Goal: Task Accomplishment & Management: Manage account settings

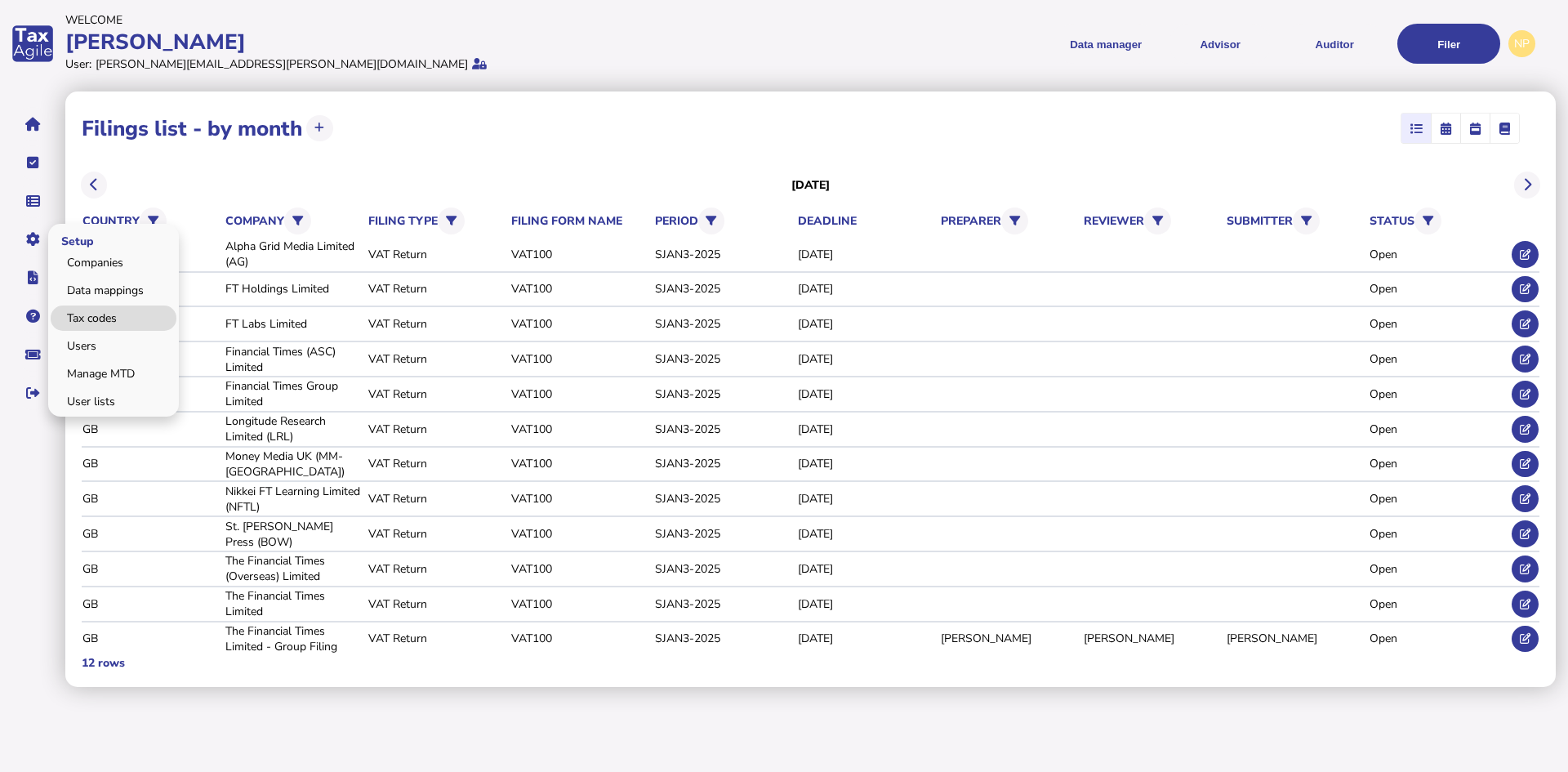
click at [104, 324] on link "Tax codes" at bounding box center [114, 318] width 126 height 26
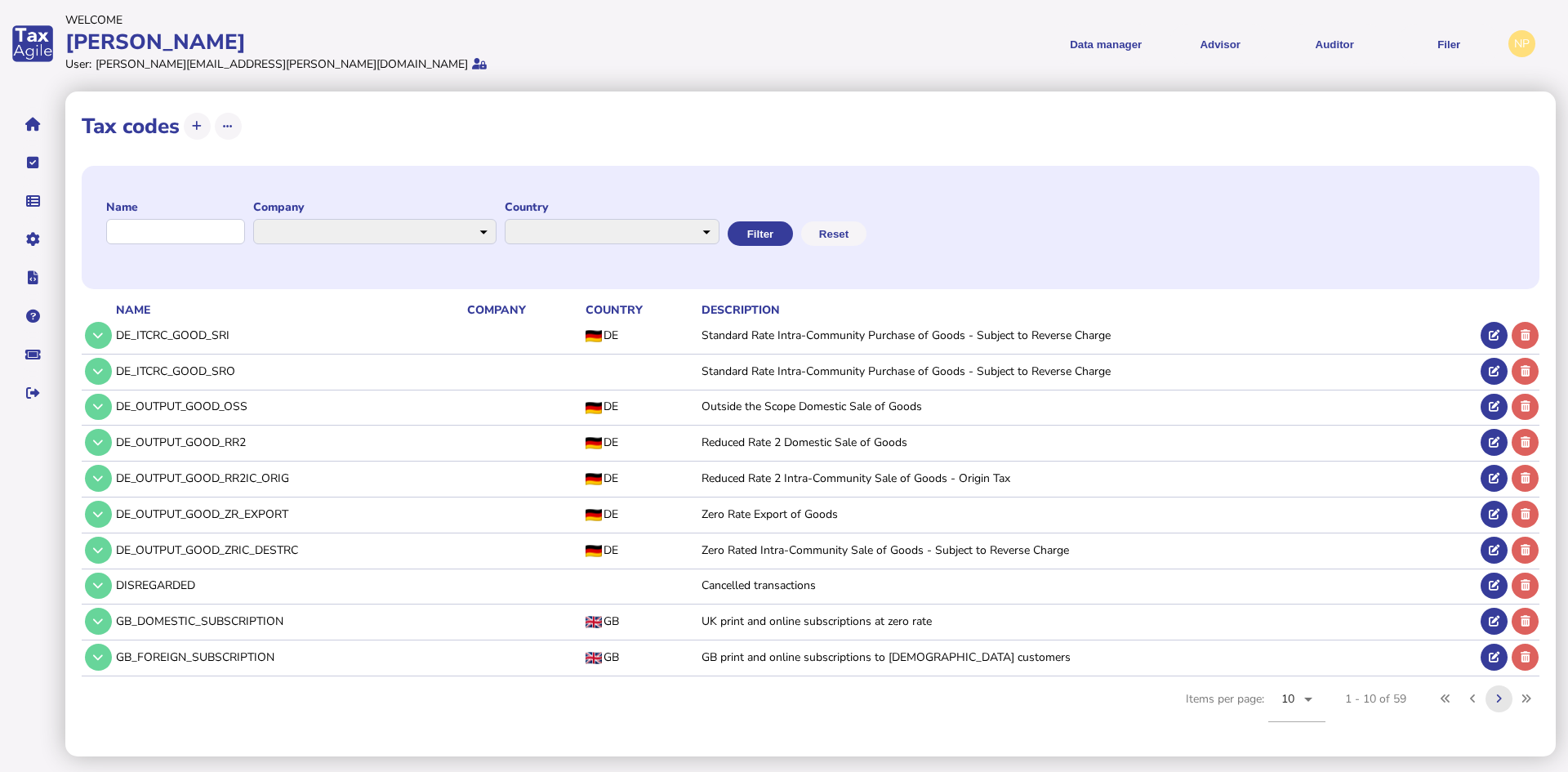
click at [1500, 697] on icon at bounding box center [1499, 698] width 6 height 11
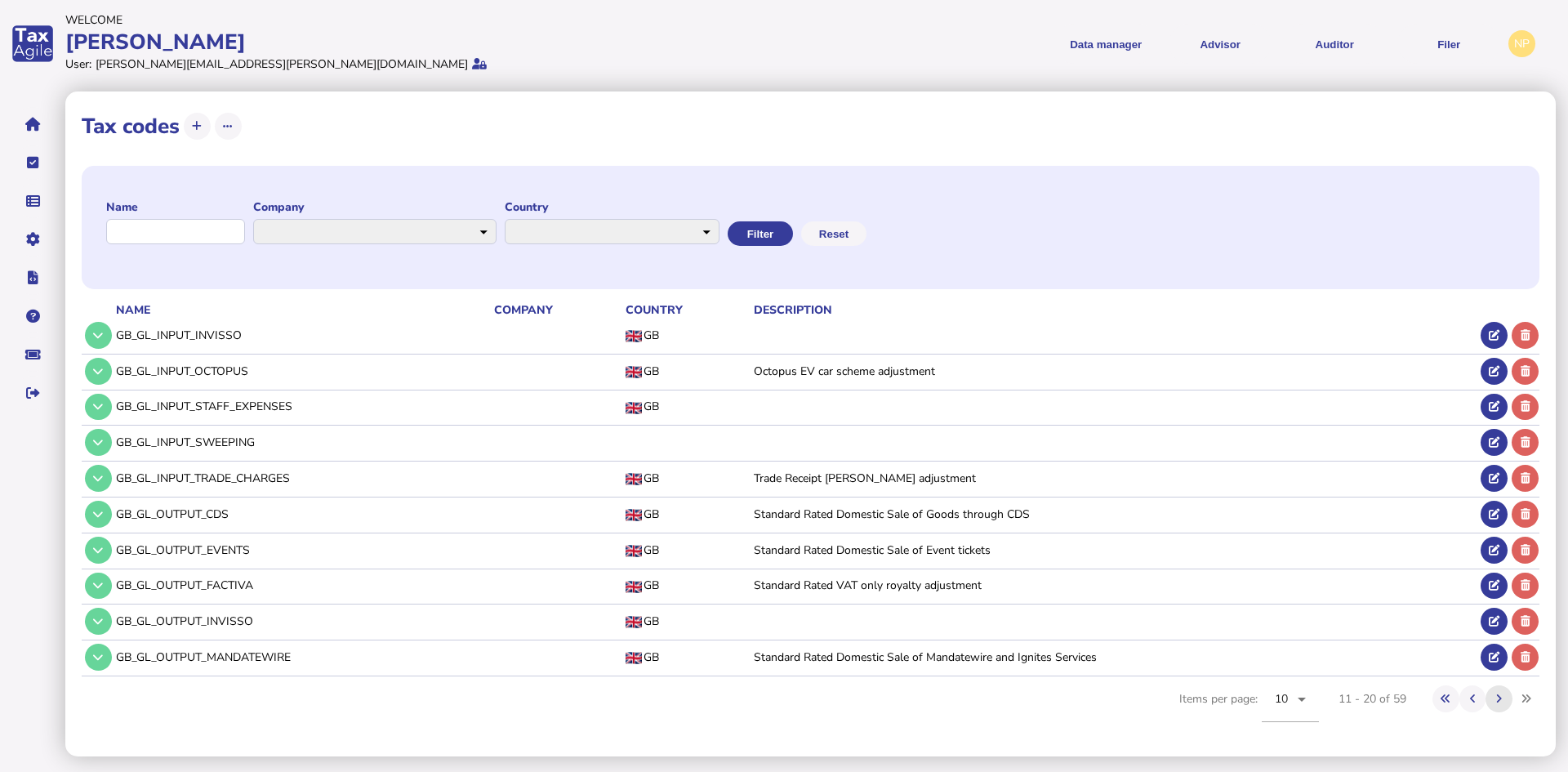
click at [1497, 696] on icon at bounding box center [1499, 698] width 6 height 11
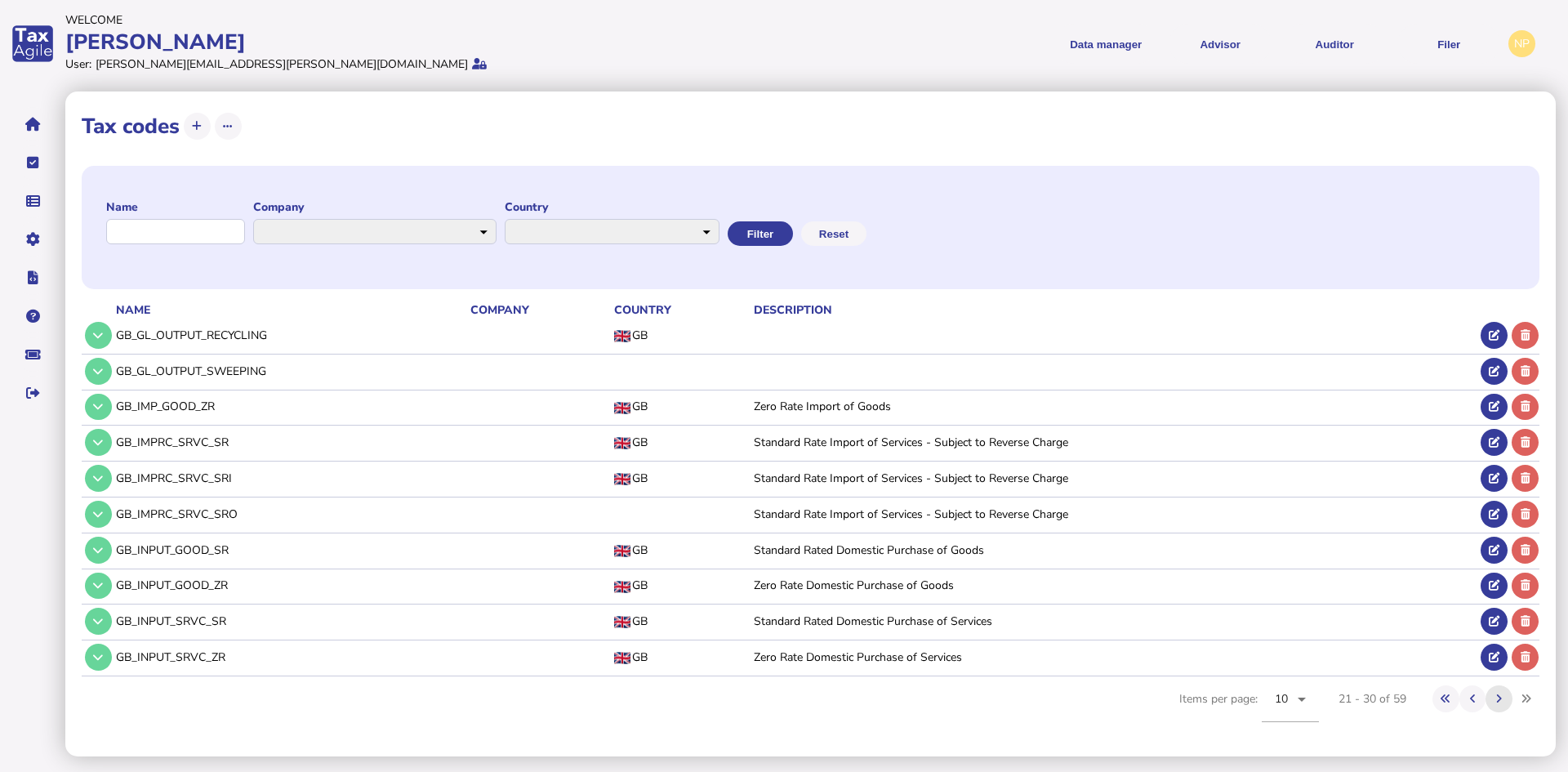
click at [1496, 696] on icon at bounding box center [1499, 698] width 6 height 11
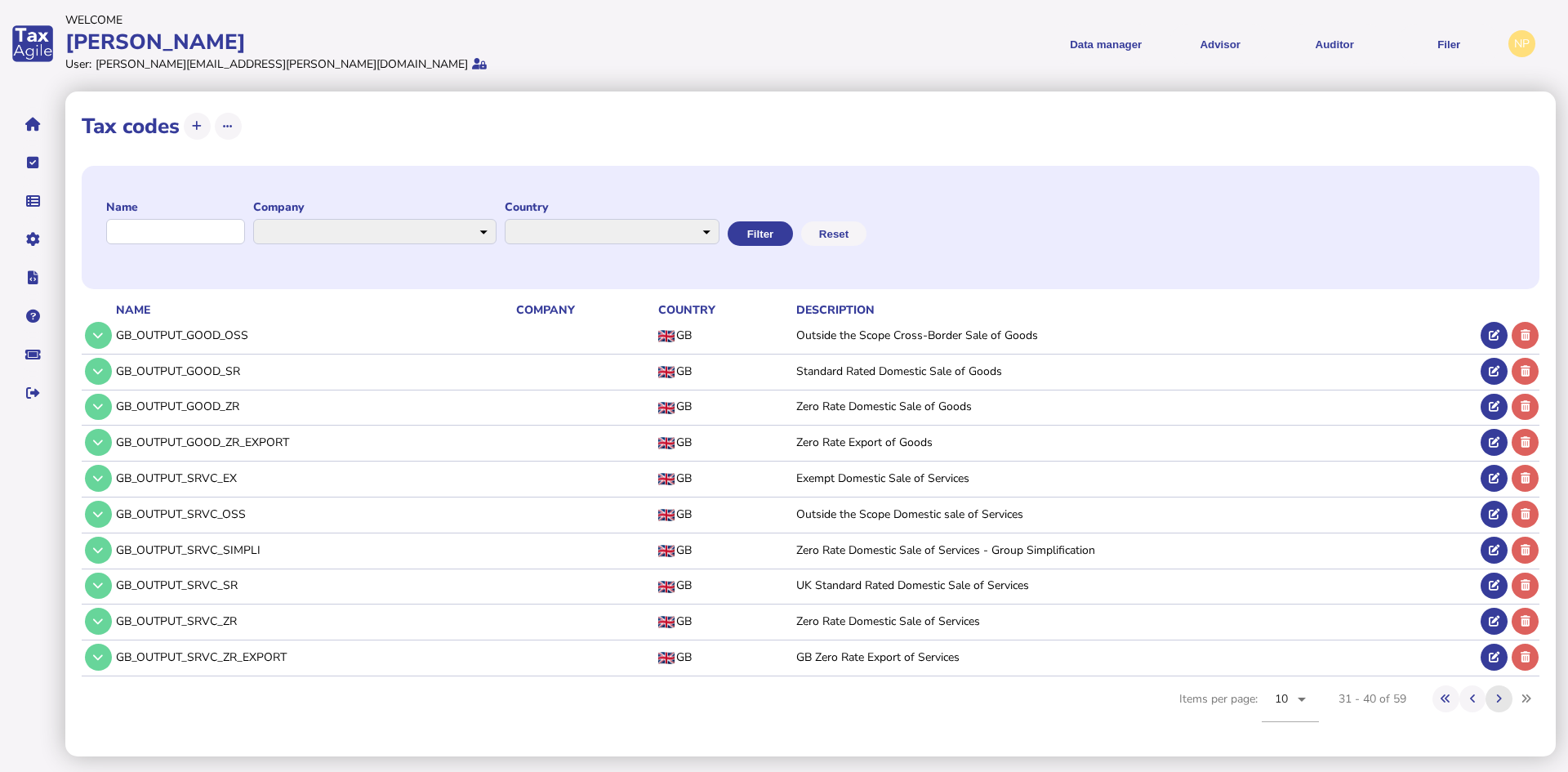
click at [1496, 696] on icon at bounding box center [1499, 698] width 6 height 11
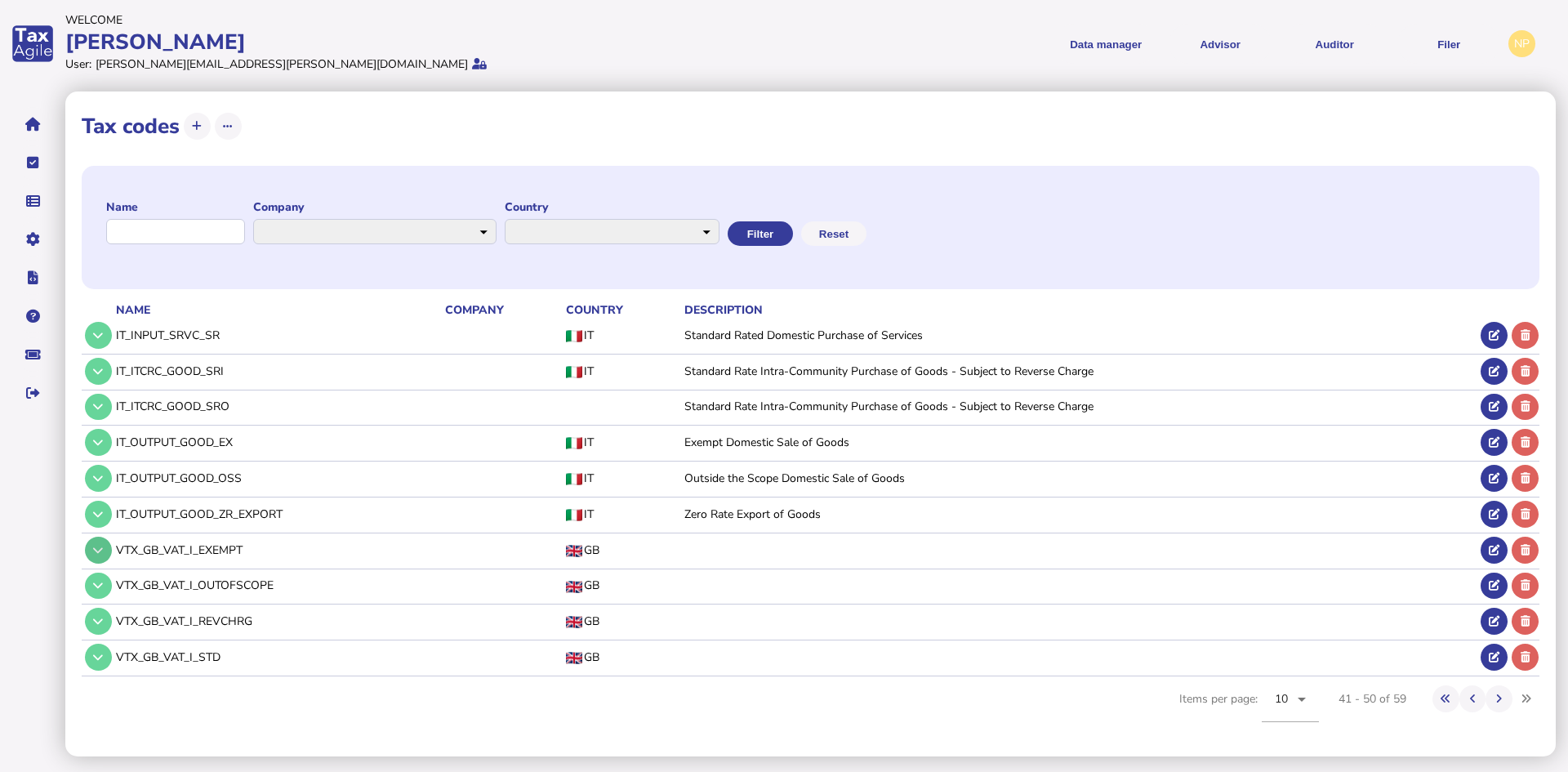
click at [95, 546] on icon at bounding box center [98, 550] width 10 height 11
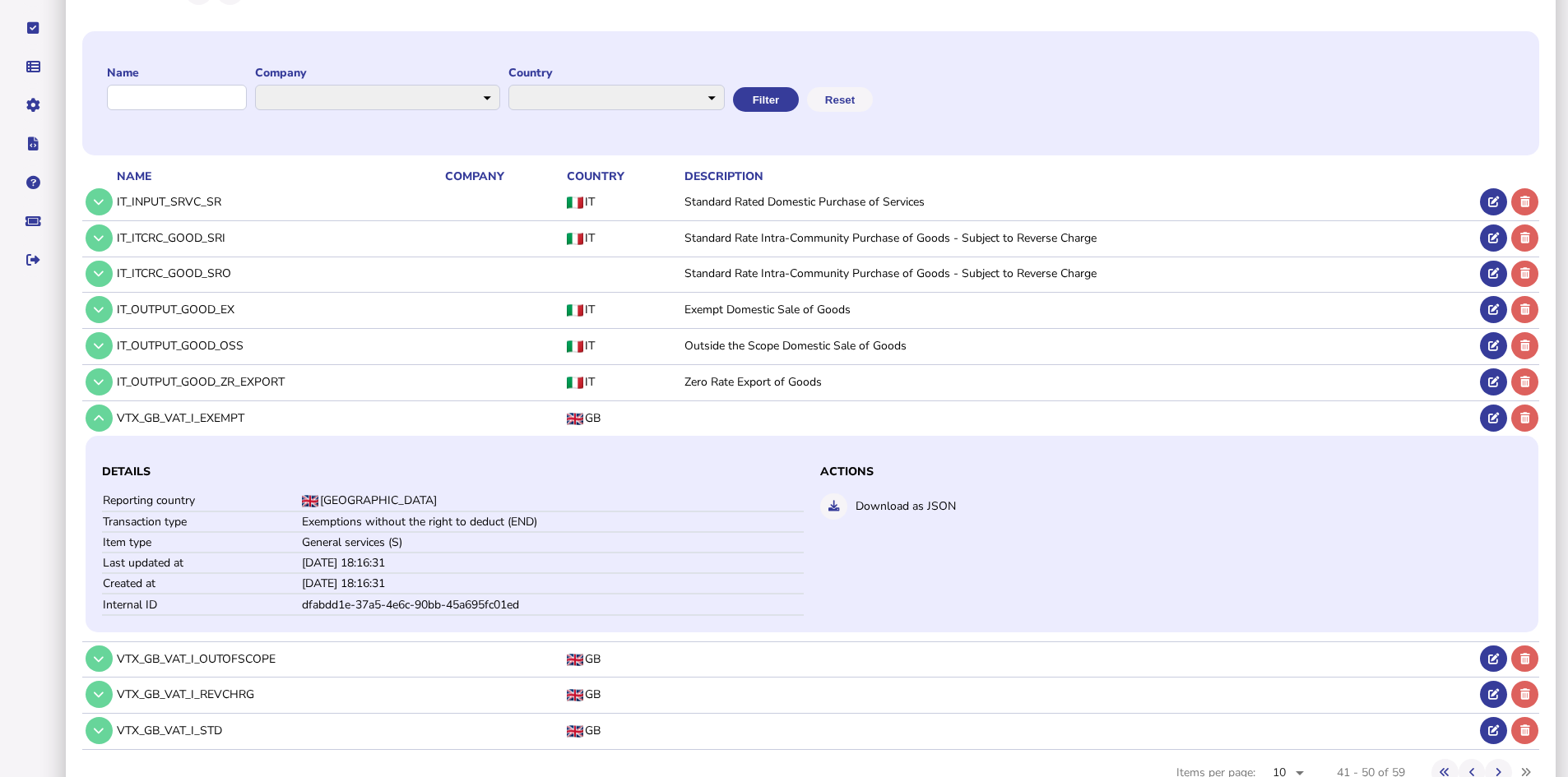
scroll to position [164, 0]
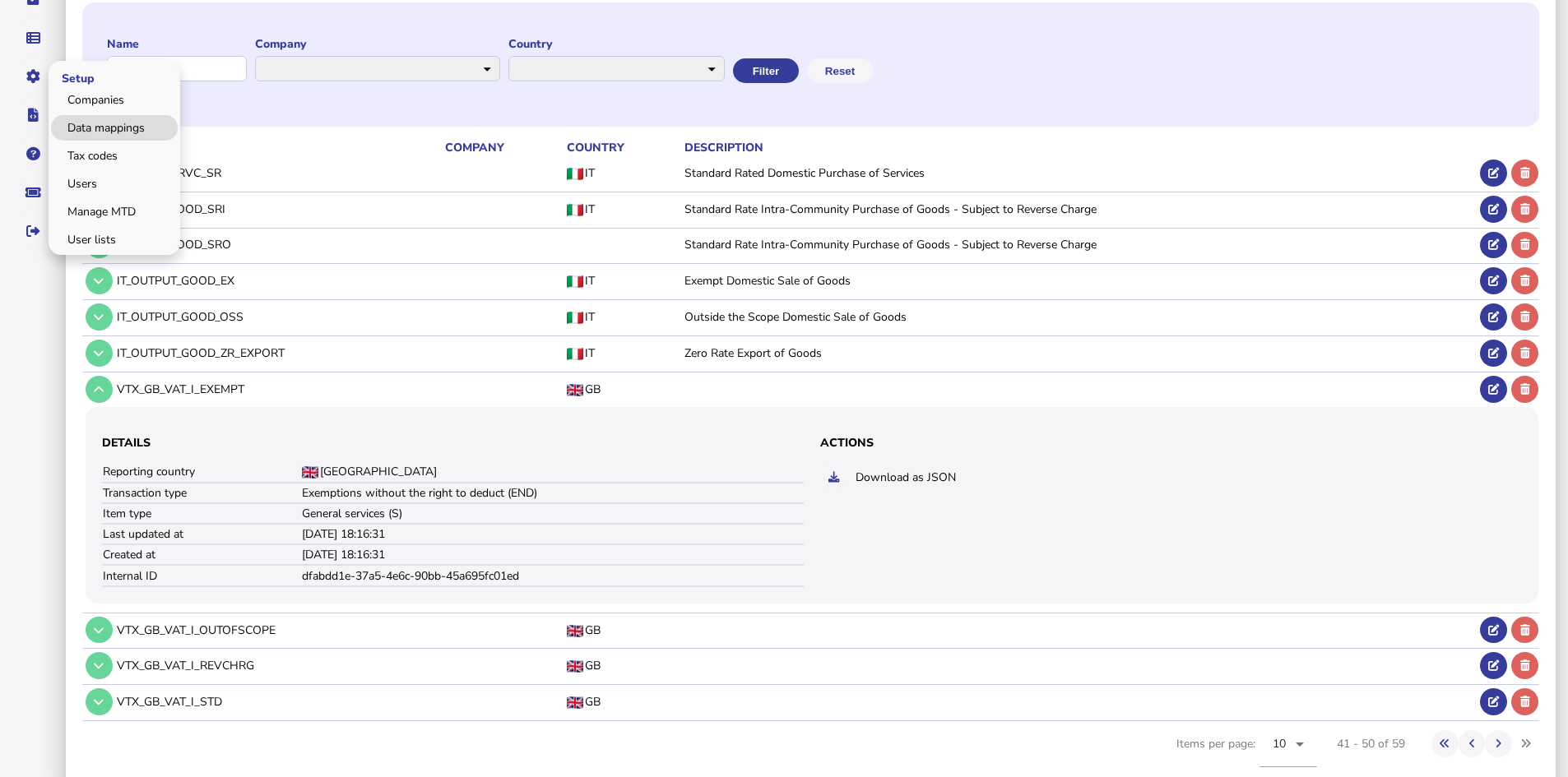
click at [132, 128] on link "Data mappings" at bounding box center [114, 128] width 127 height 26
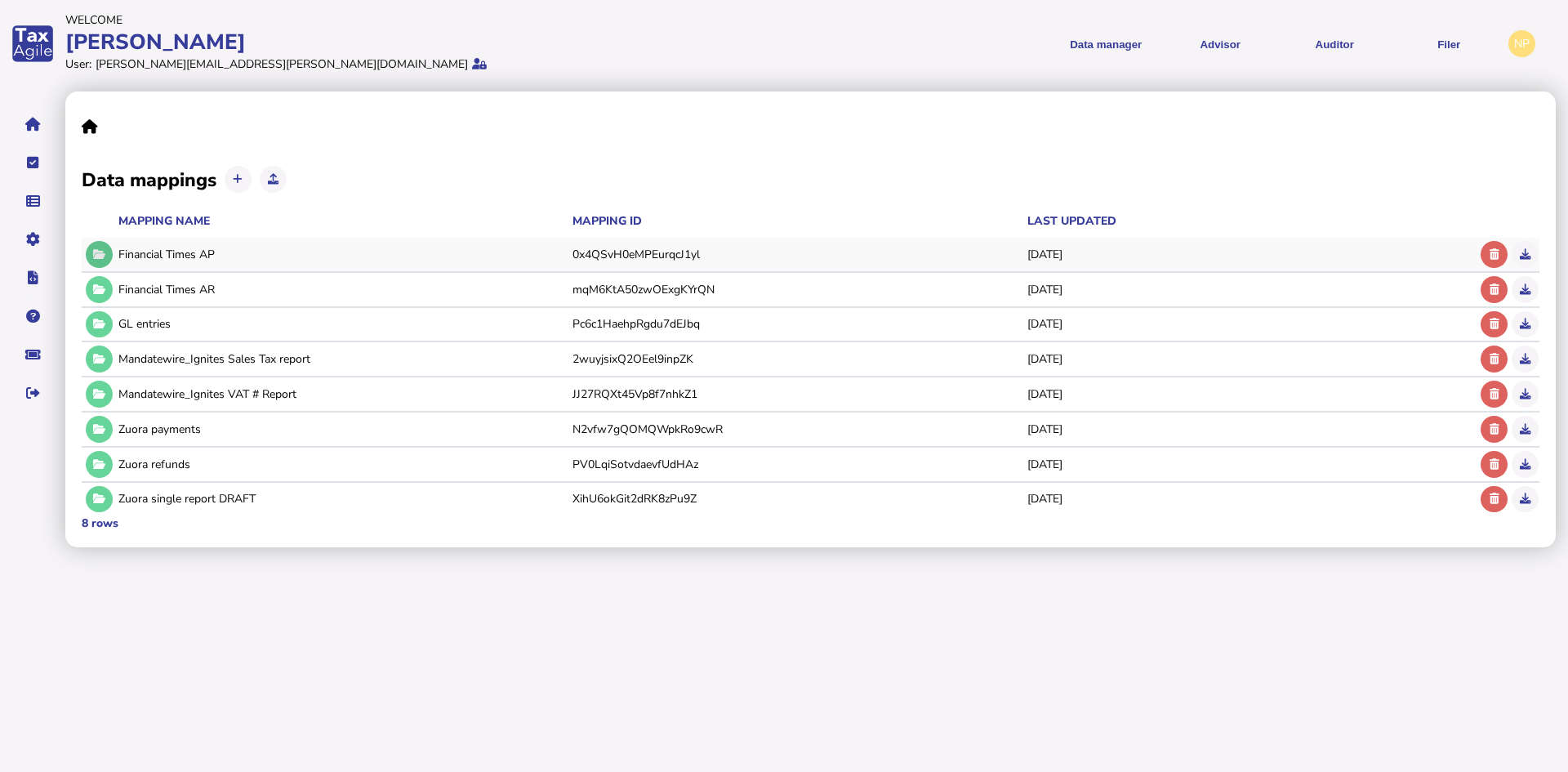
click at [98, 253] on icon at bounding box center [99, 254] width 12 height 11
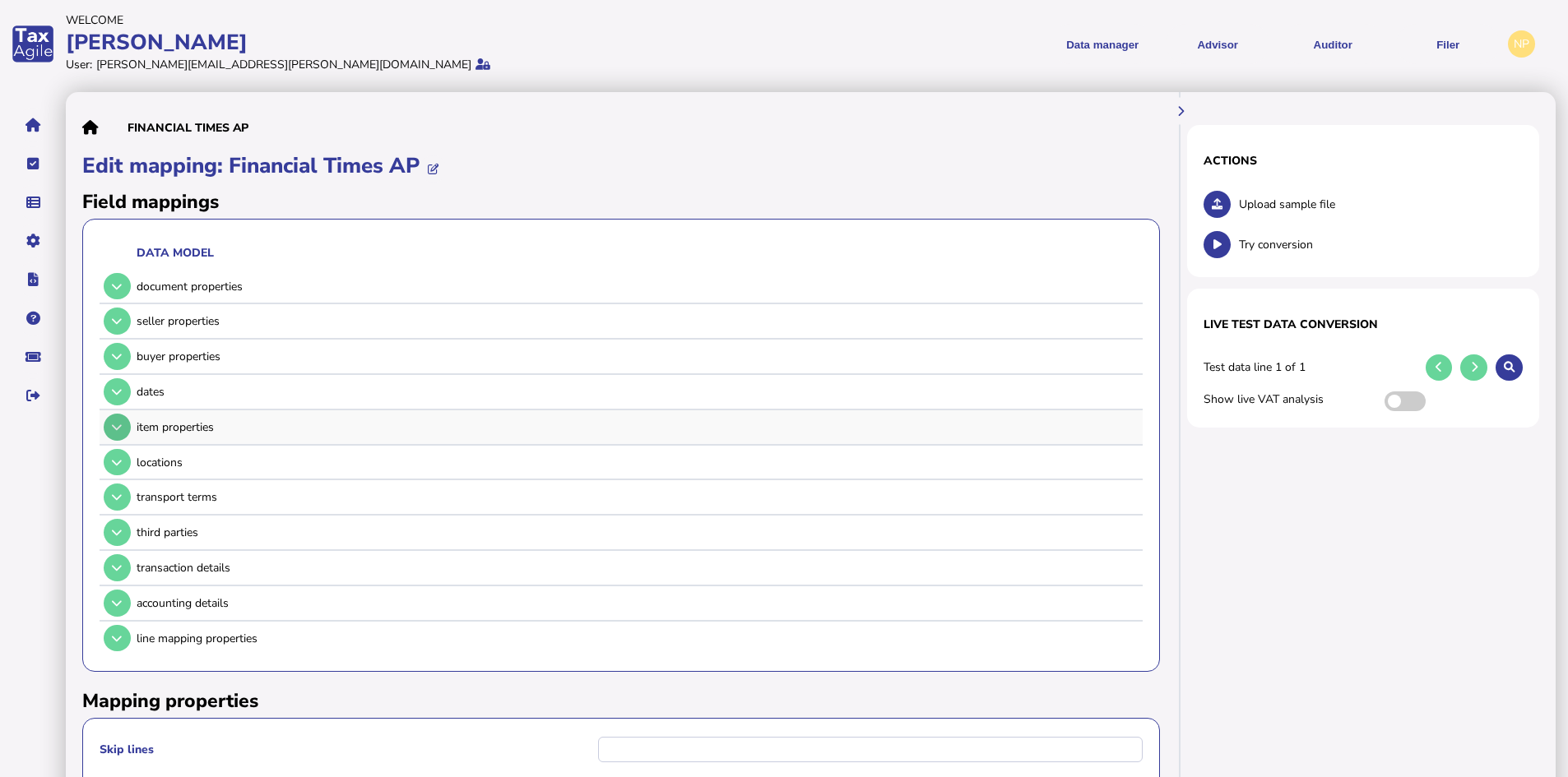
click at [112, 424] on icon at bounding box center [116, 427] width 10 height 11
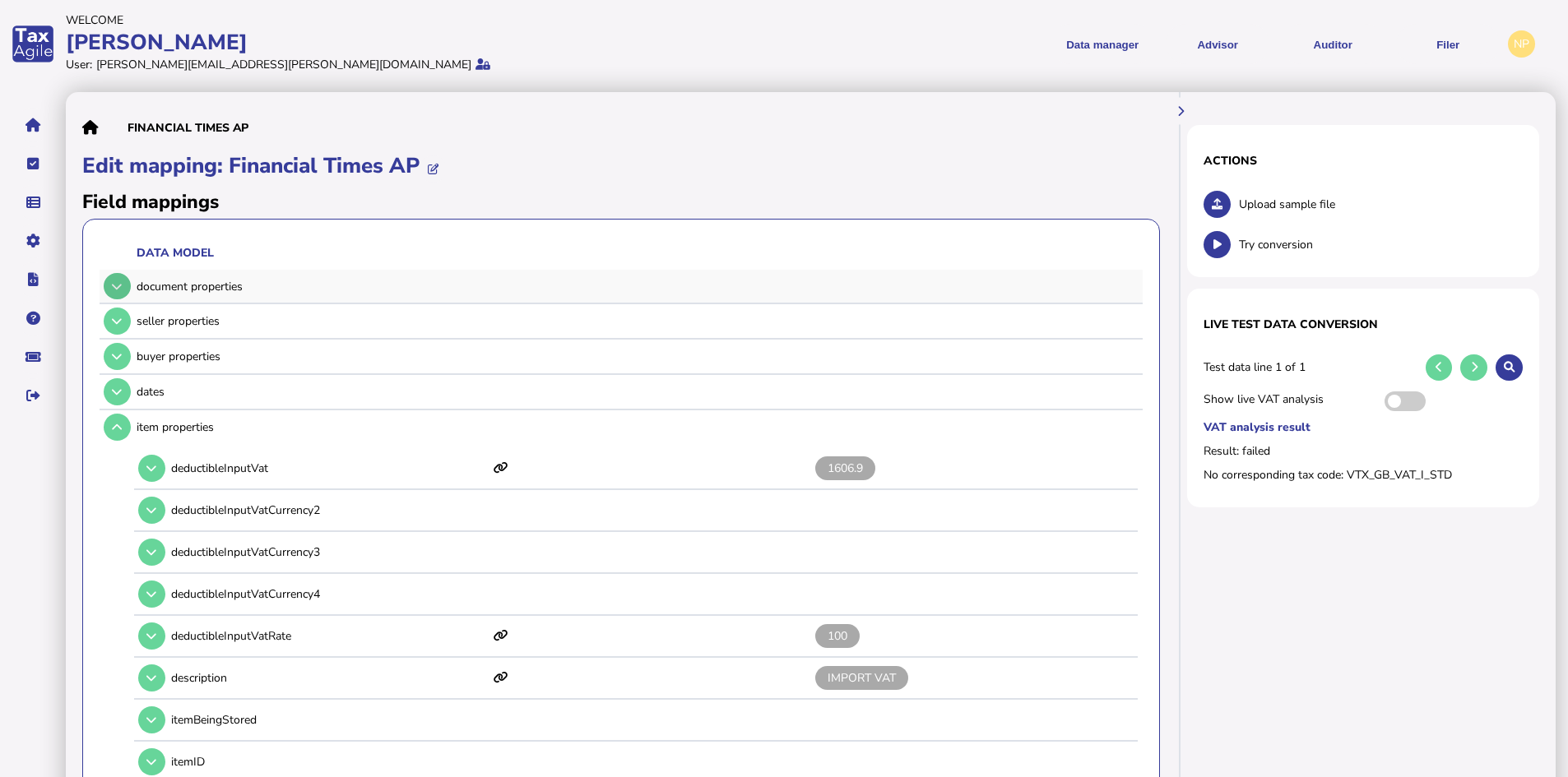
click at [117, 288] on icon at bounding box center [116, 287] width 10 height 11
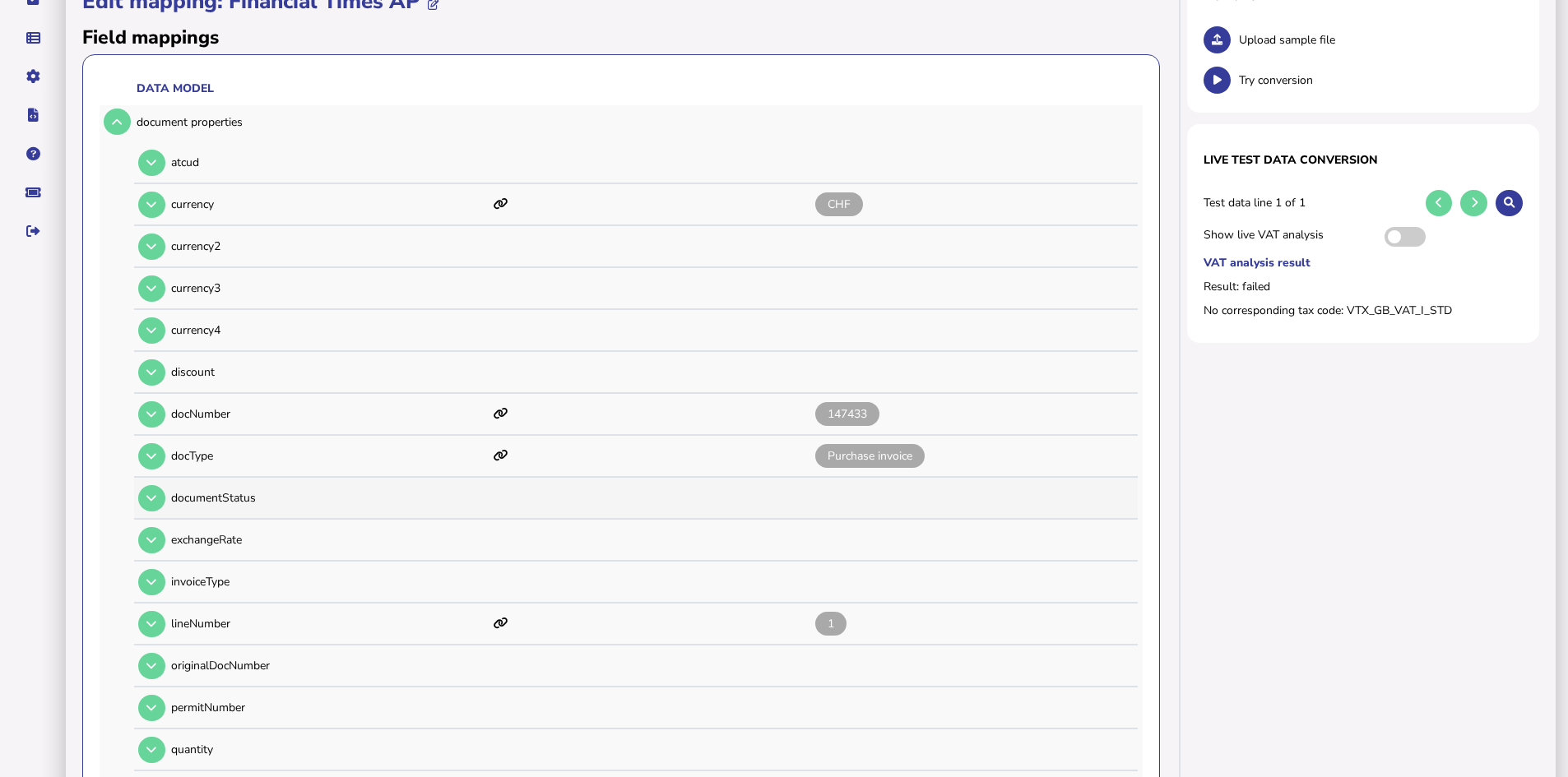
scroll to position [83, 0]
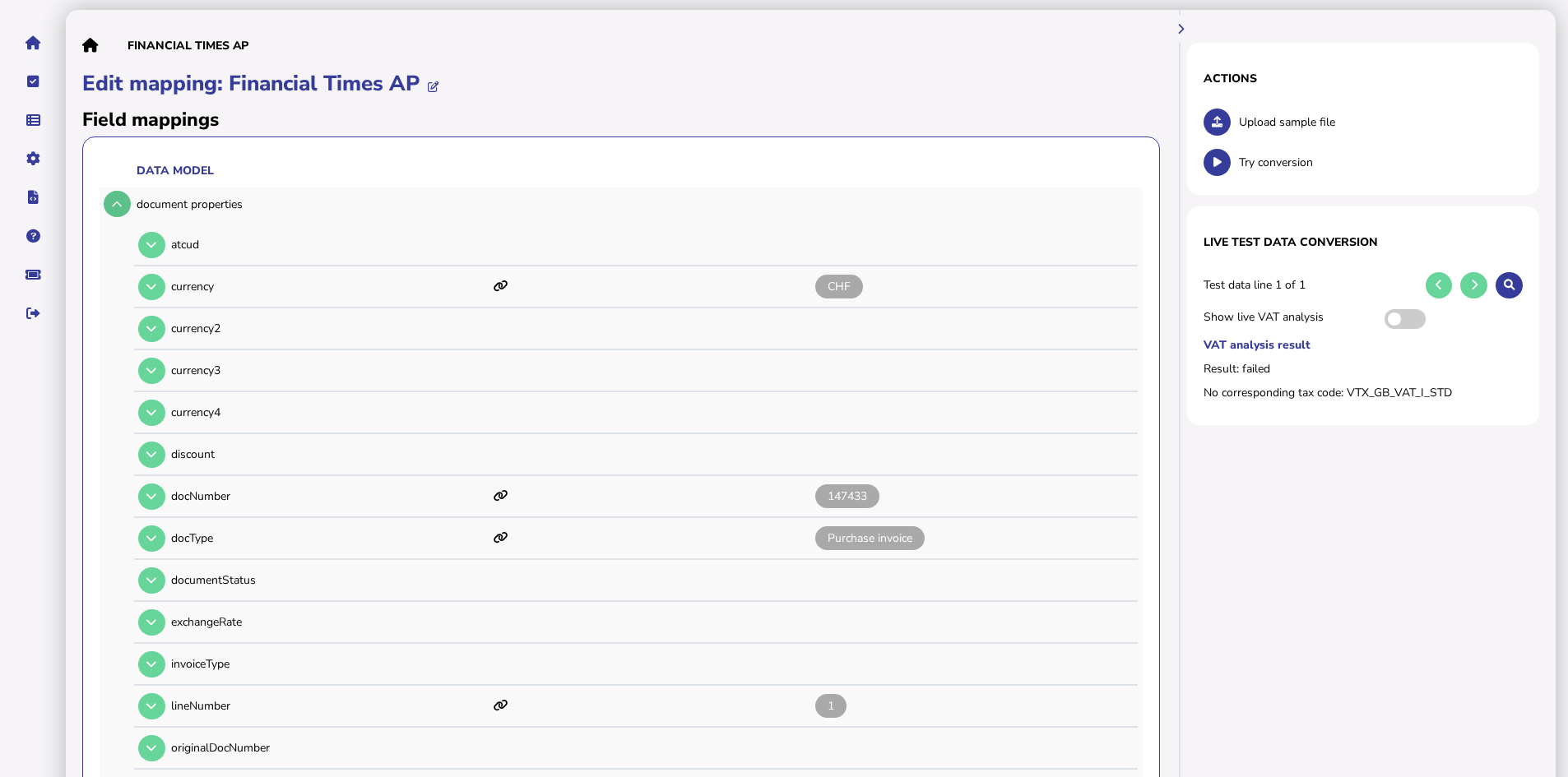
click at [117, 201] on icon at bounding box center [116, 204] width 10 height 11
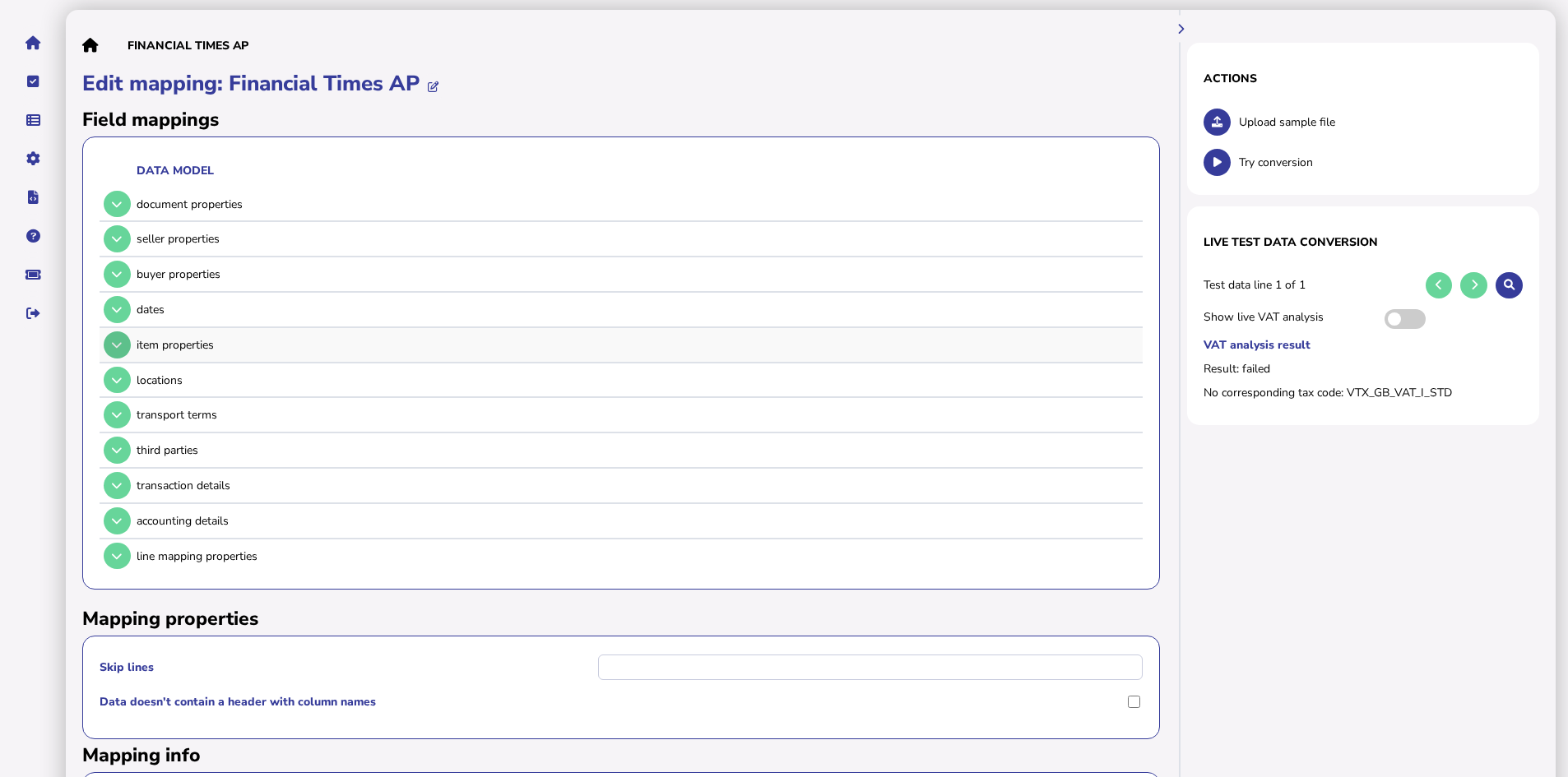
click at [118, 339] on icon at bounding box center [116, 344] width 10 height 11
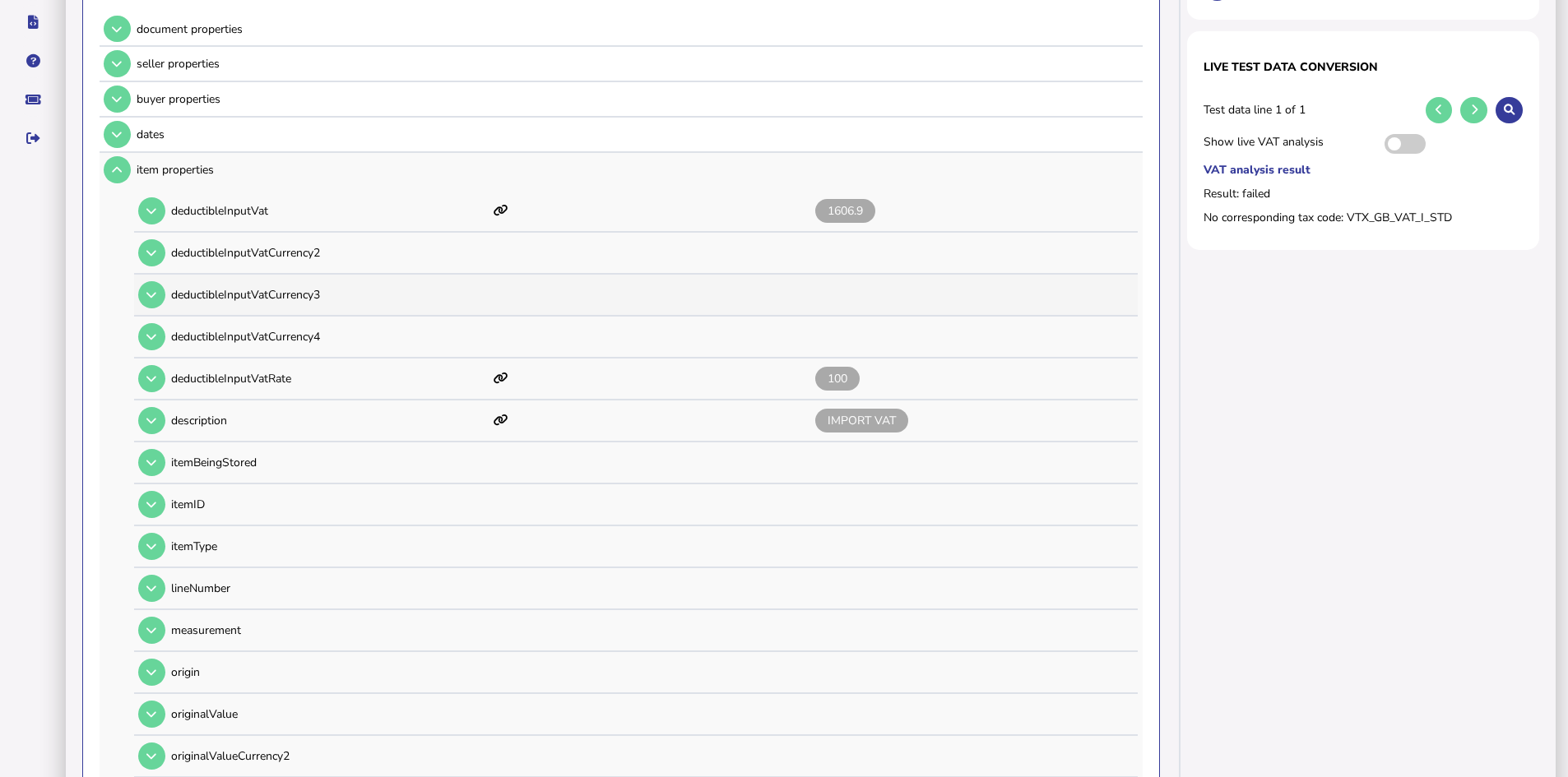
scroll to position [247, 0]
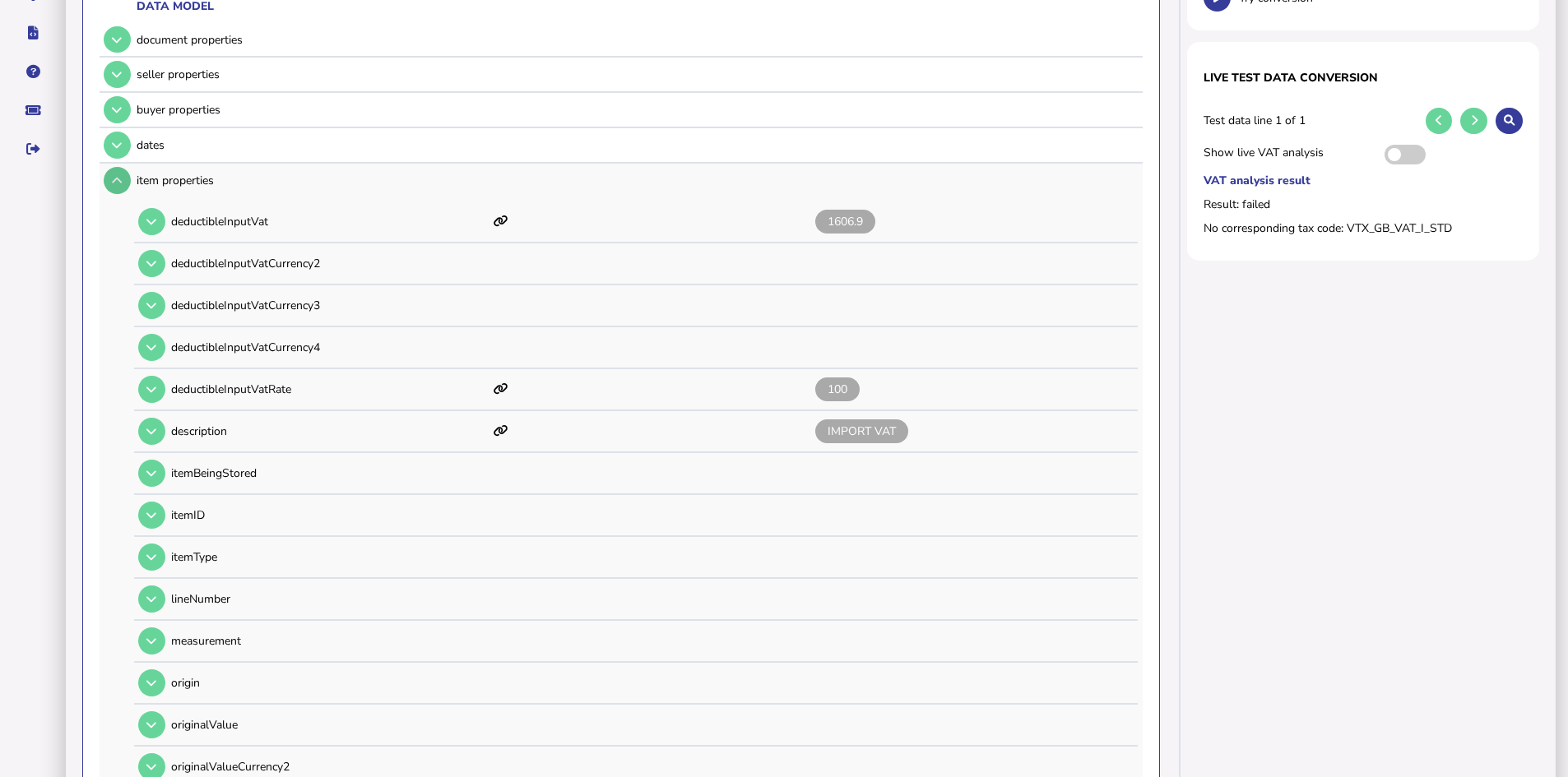
click at [112, 174] on button at bounding box center [117, 181] width 27 height 27
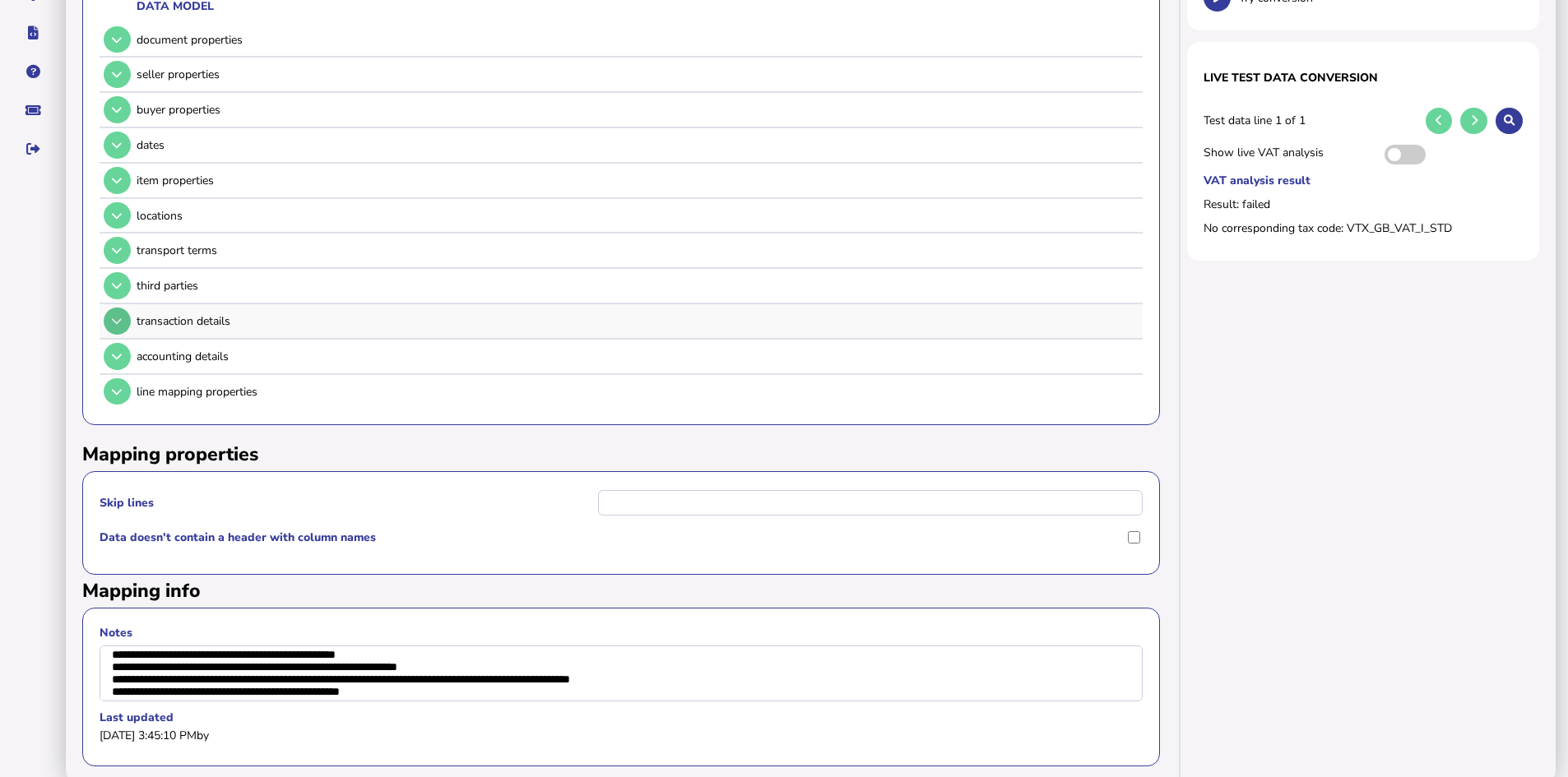
click at [116, 321] on icon at bounding box center [116, 320] width 10 height 11
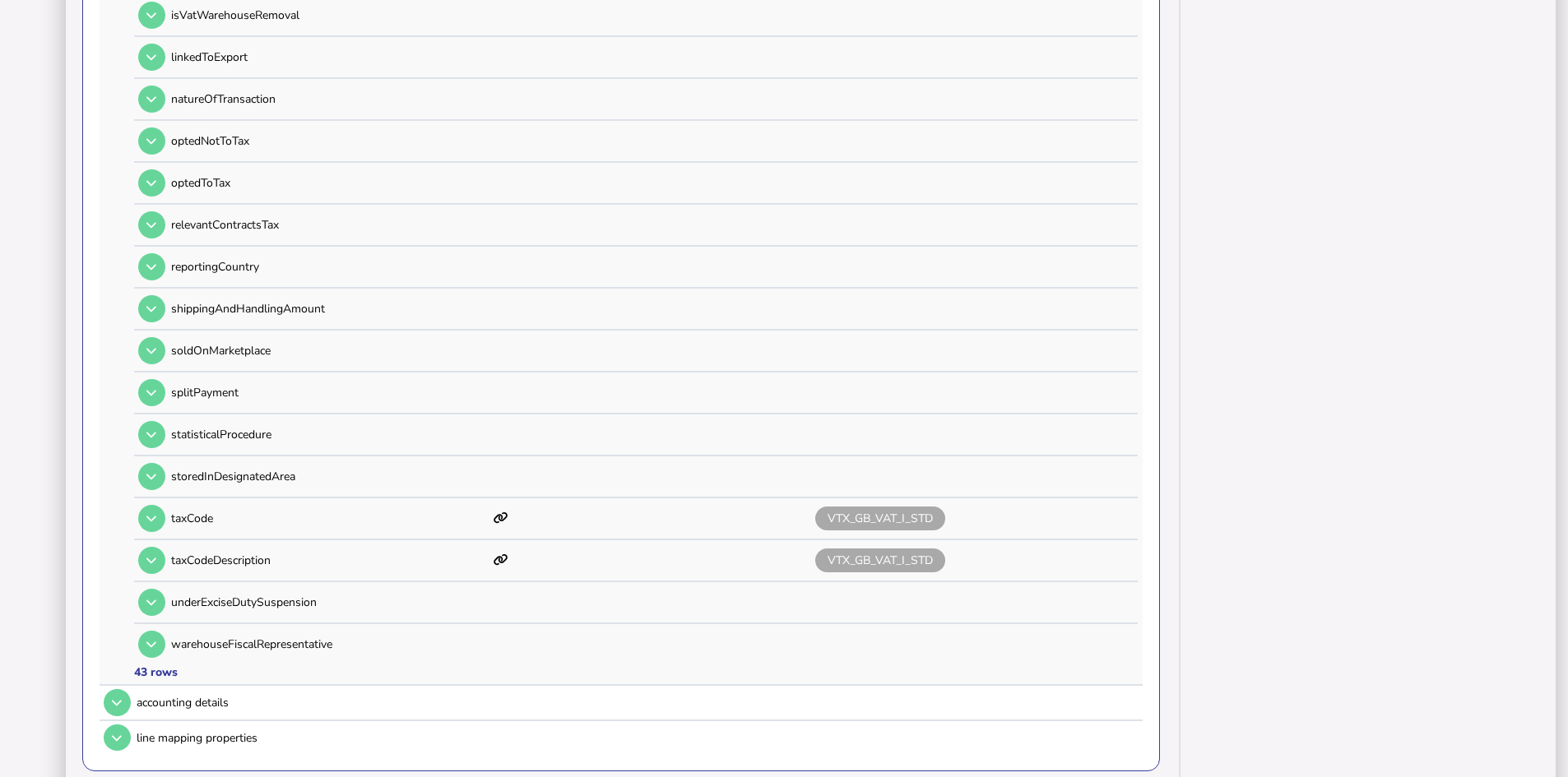
scroll to position [1727, 0]
click at [152, 517] on icon at bounding box center [151, 517] width 10 height 11
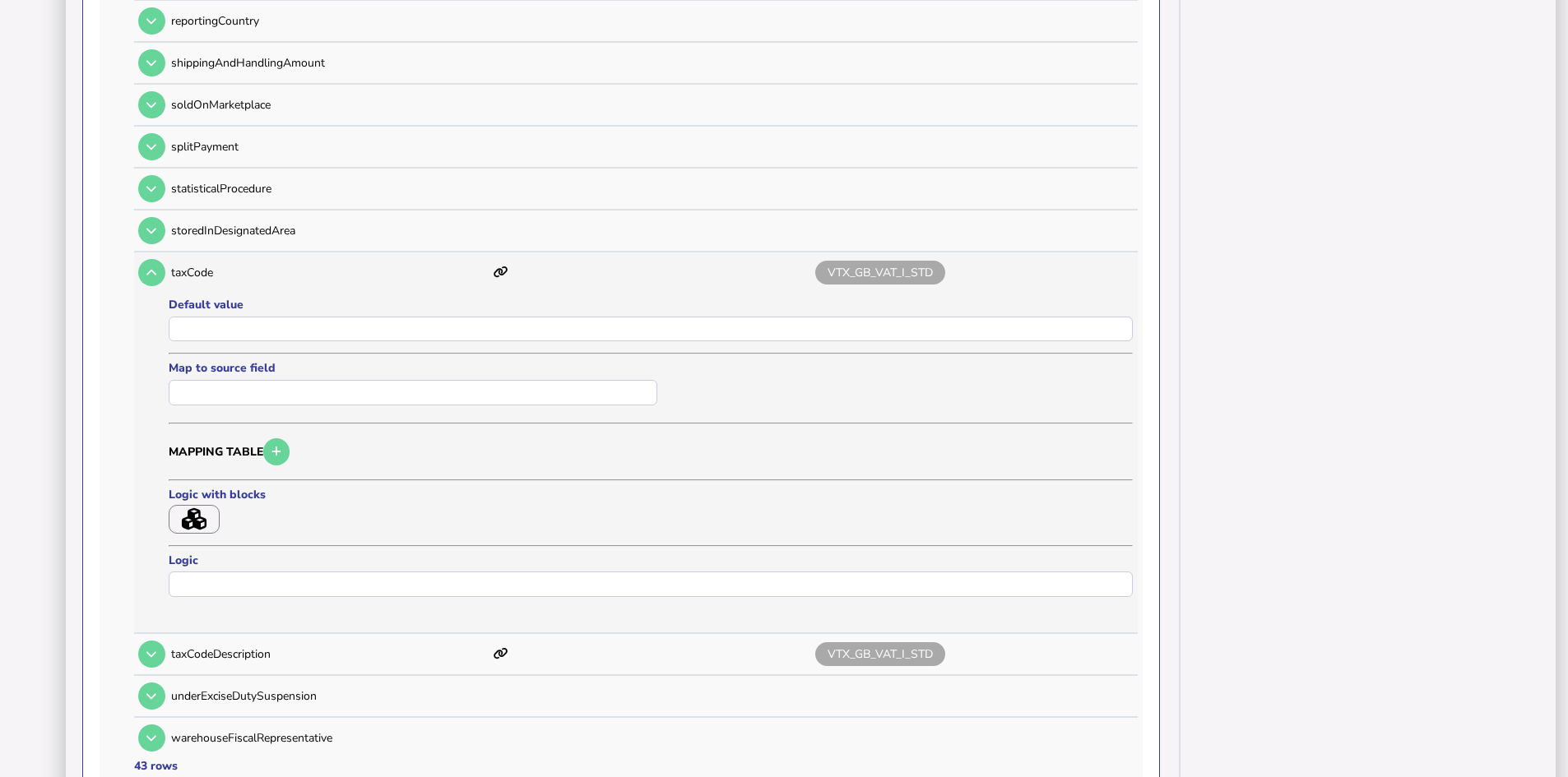
scroll to position [1974, 0]
click at [202, 518] on icon "button" at bounding box center [194, 517] width 25 height 22
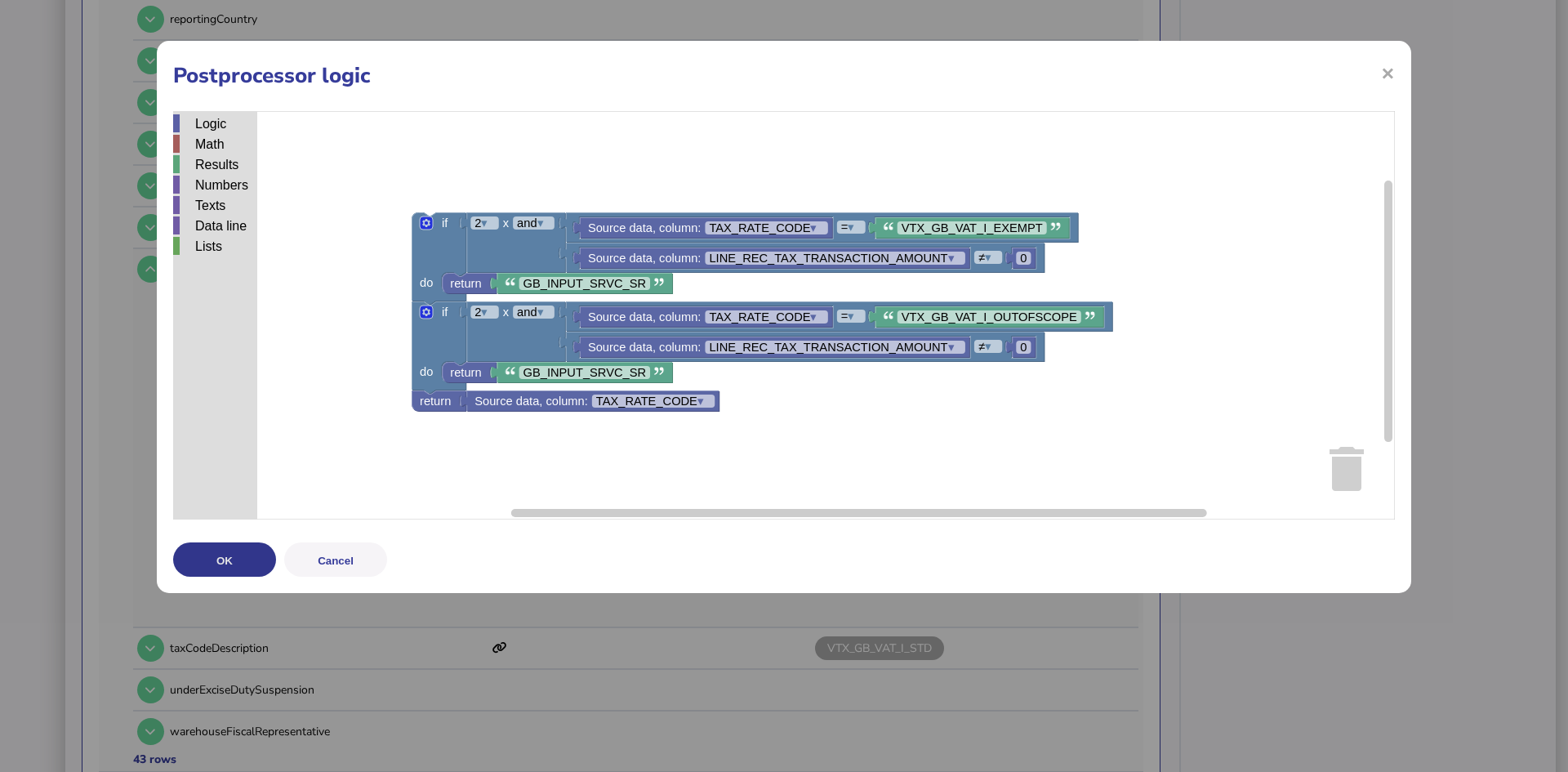
click at [234, 559] on button "OK" at bounding box center [224, 560] width 103 height 34
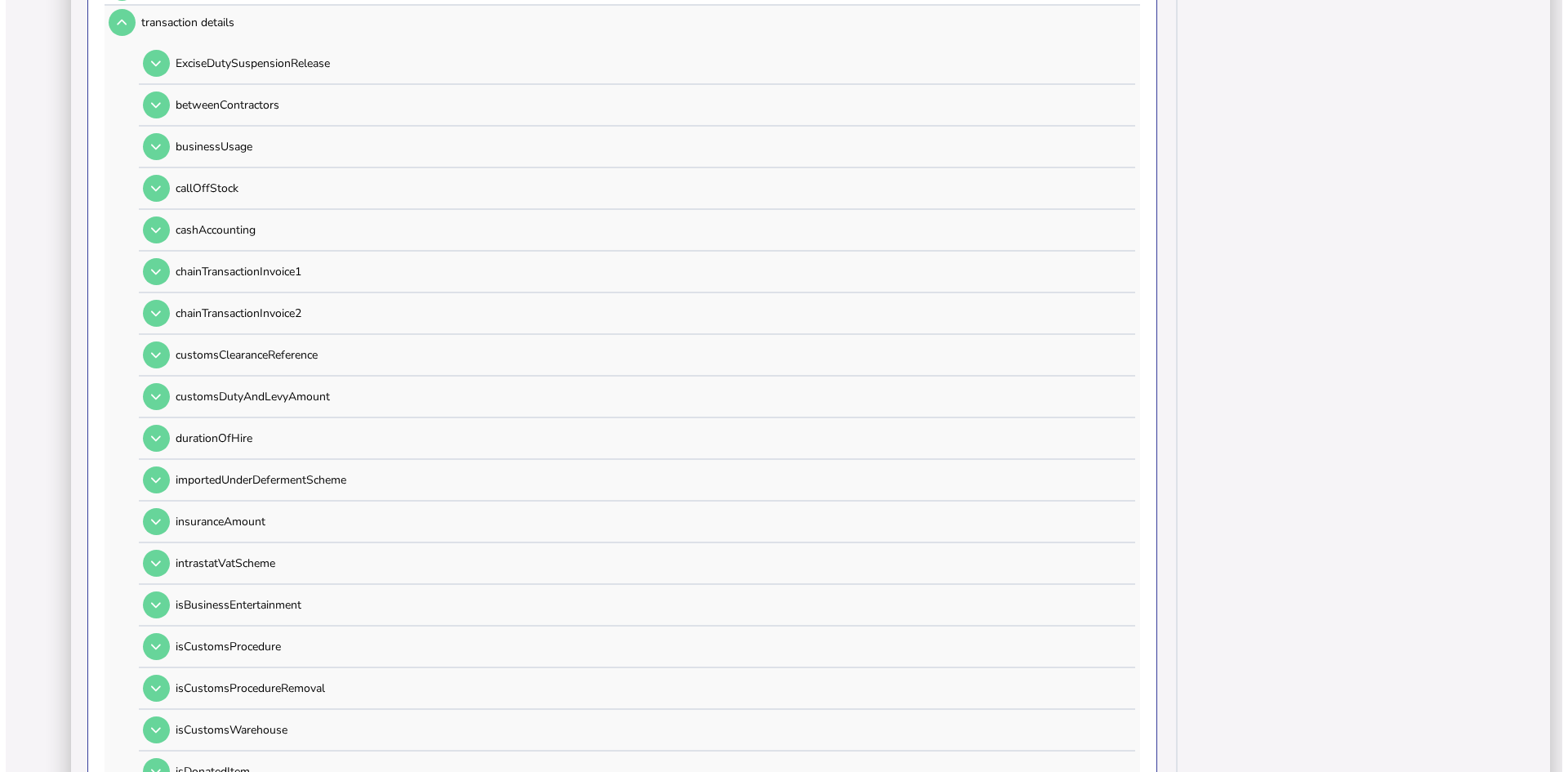
scroll to position [0, 0]
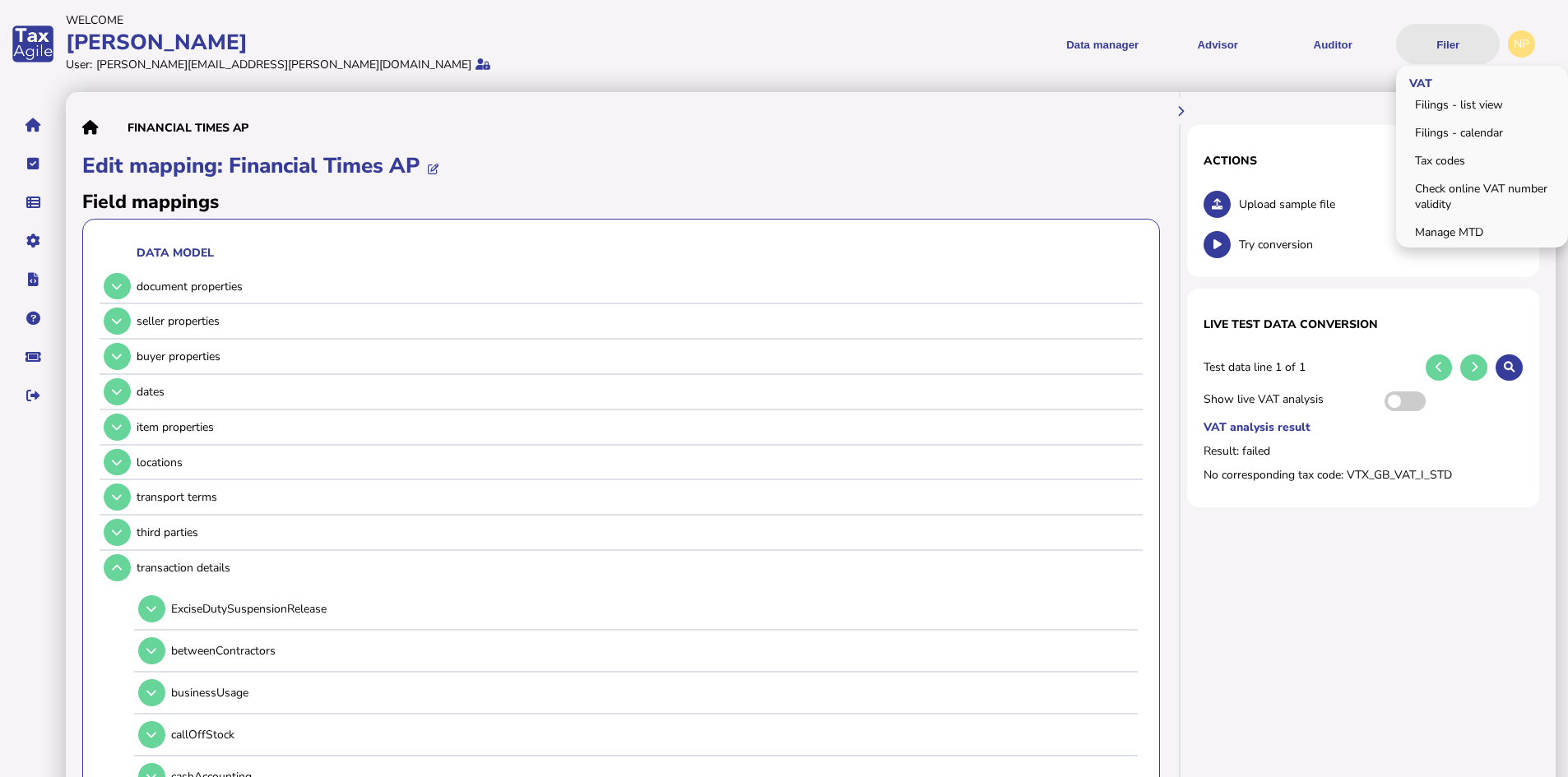
click at [1452, 38] on button "Filer" at bounding box center [1449, 44] width 104 height 40
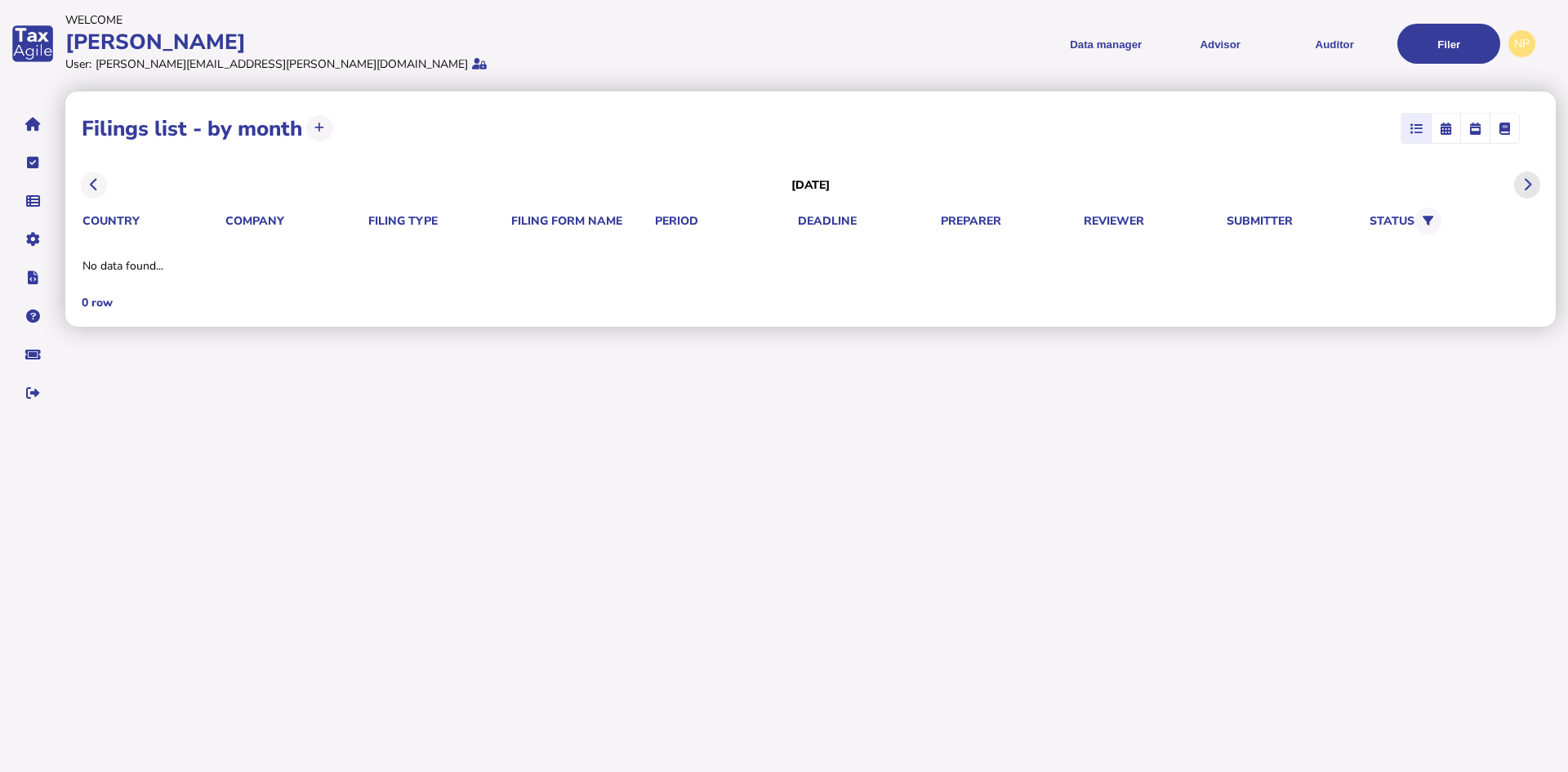
click at [1523, 180] on button at bounding box center [1528, 185] width 27 height 27
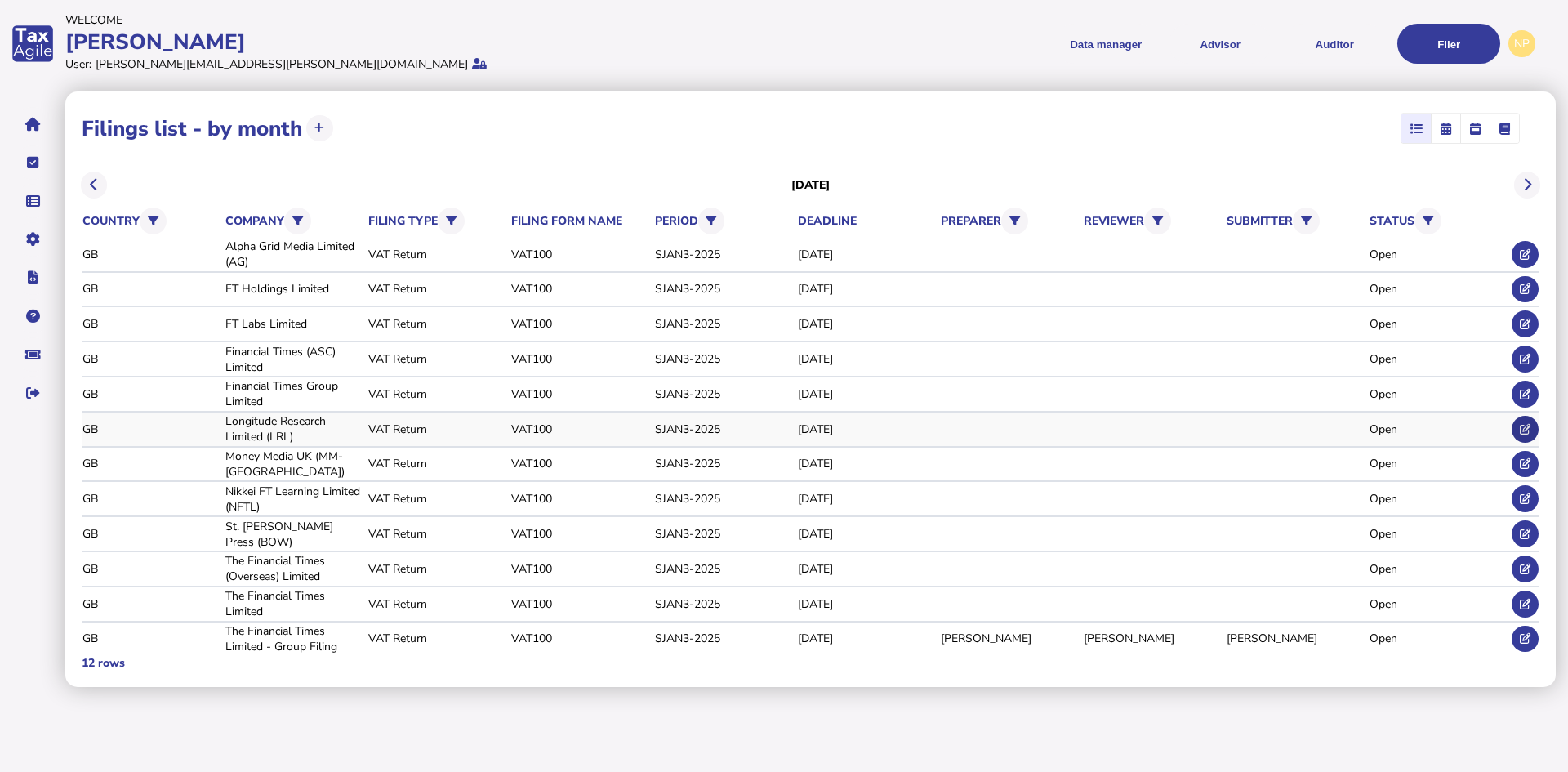
click at [1527, 425] on icon at bounding box center [1525, 429] width 11 height 11
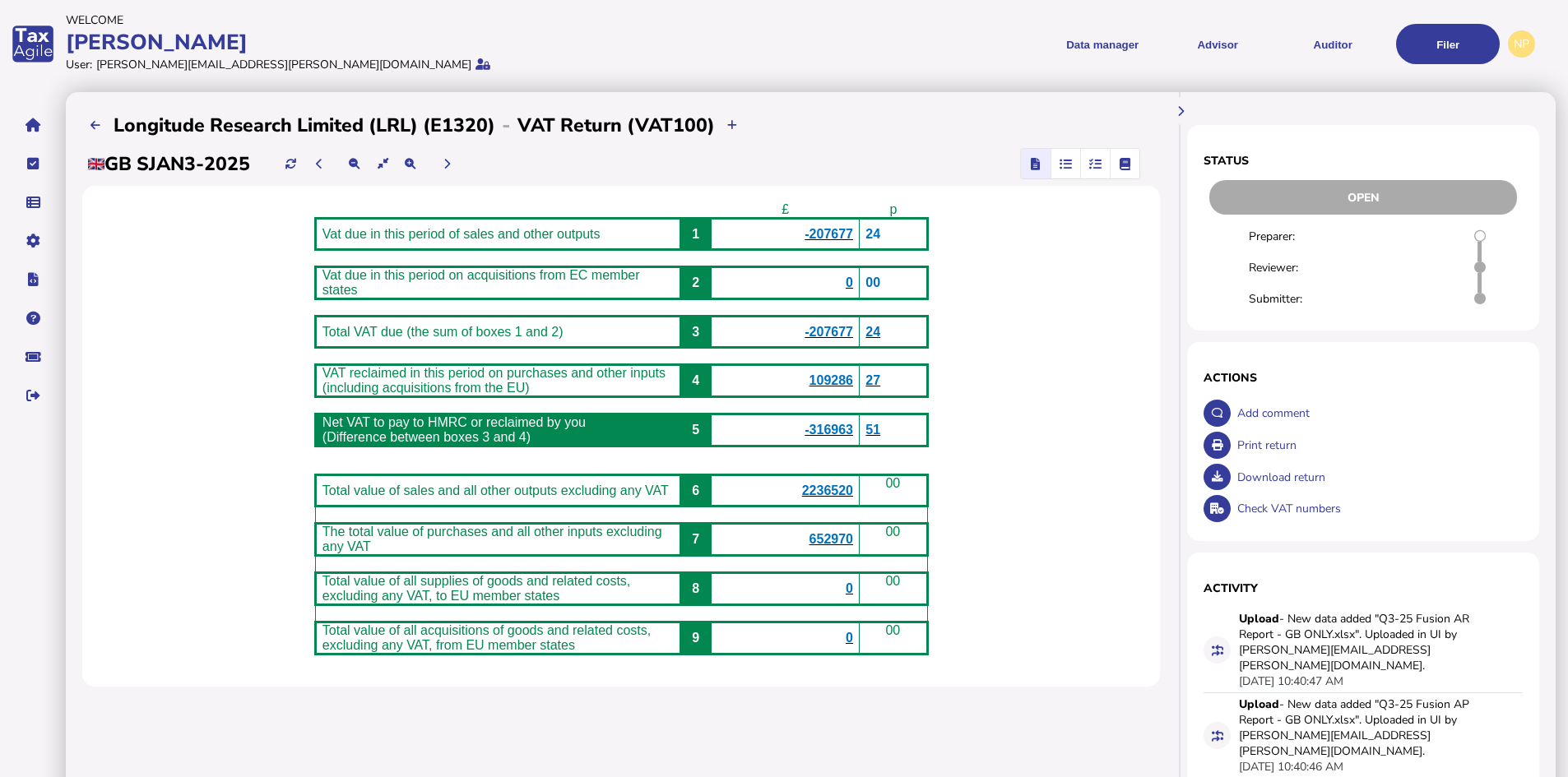
click at [847, 388] on span "109286" at bounding box center [831, 380] width 43 height 14
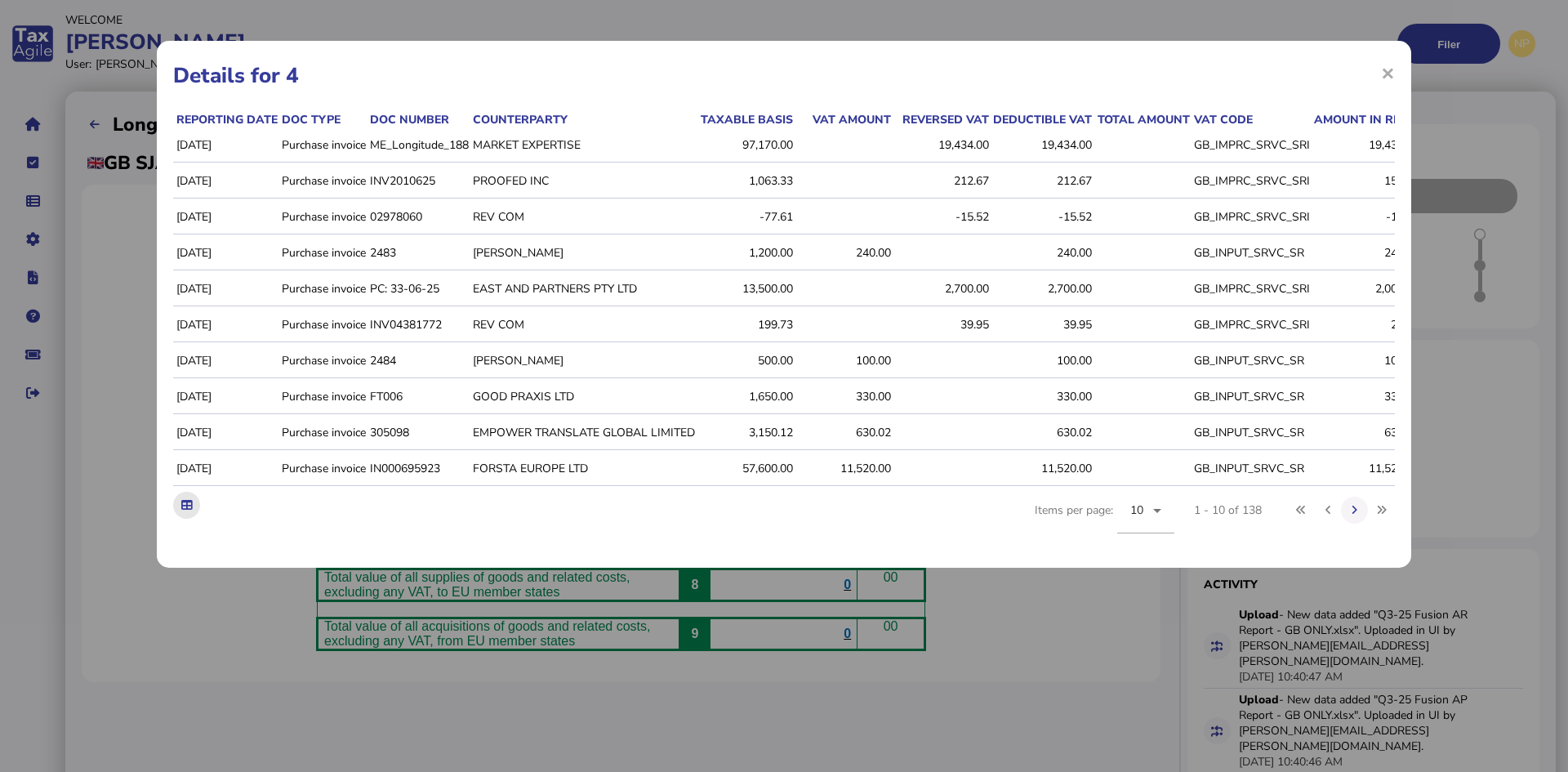
click at [189, 511] on icon at bounding box center [186, 504] width 11 height 11
